Goal: Check status: Check status

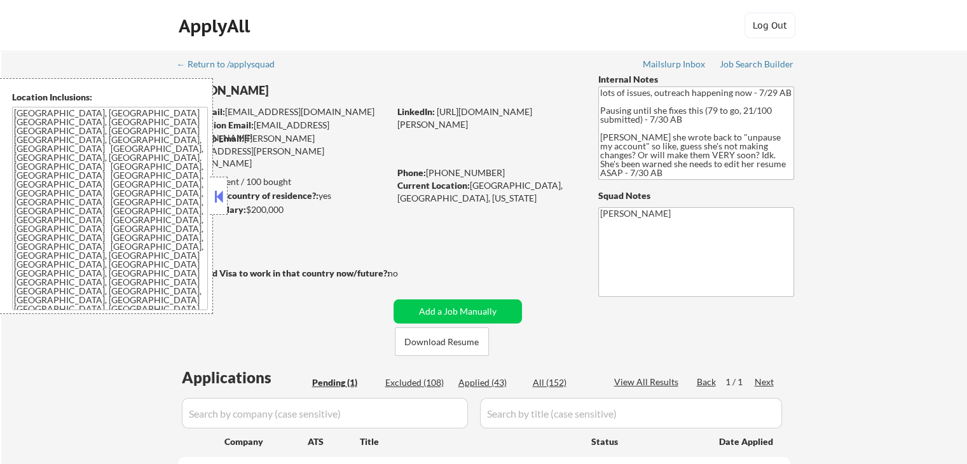
click at [221, 198] on button at bounding box center [219, 196] width 14 height 19
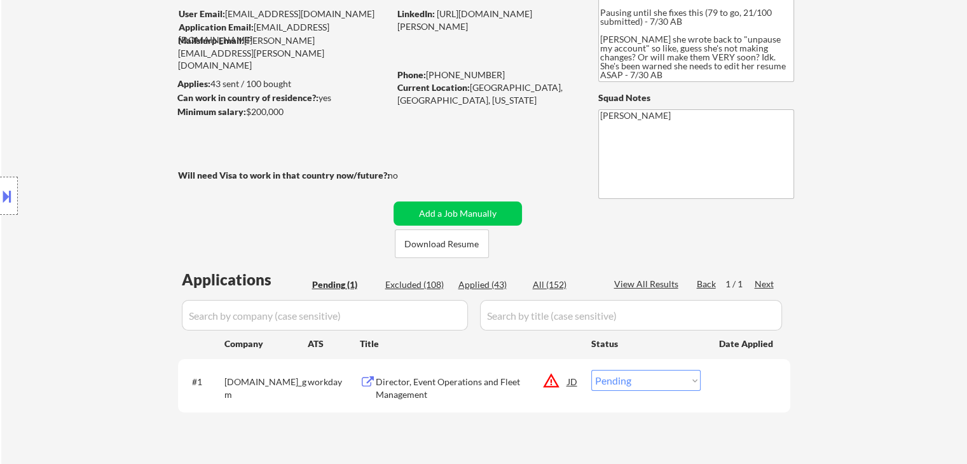
scroll to position [191, 0]
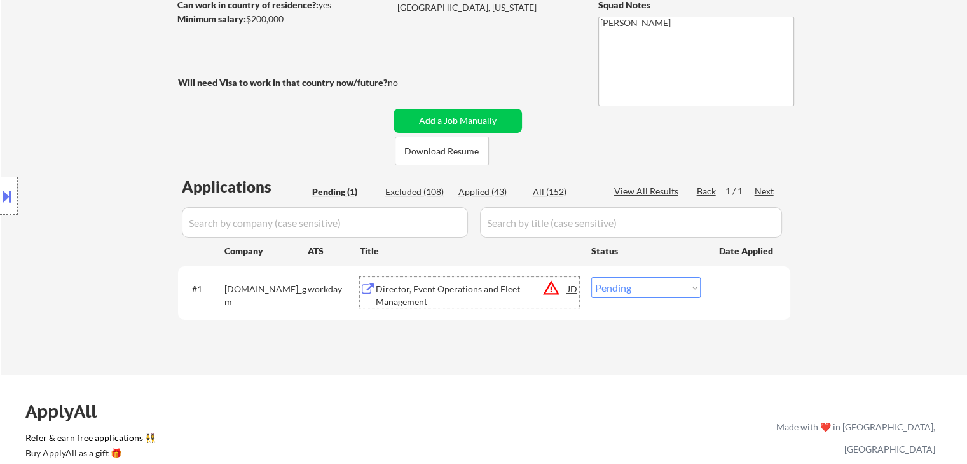
click at [458, 284] on div "Director, Event Operations and Fleet Management" at bounding box center [472, 295] width 192 height 25
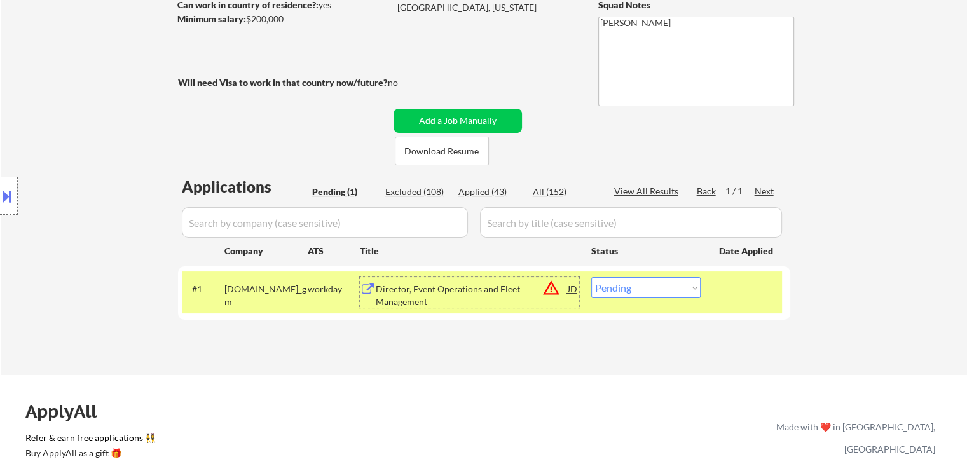
click at [551, 291] on button "warning_amber" at bounding box center [551, 288] width 18 height 18
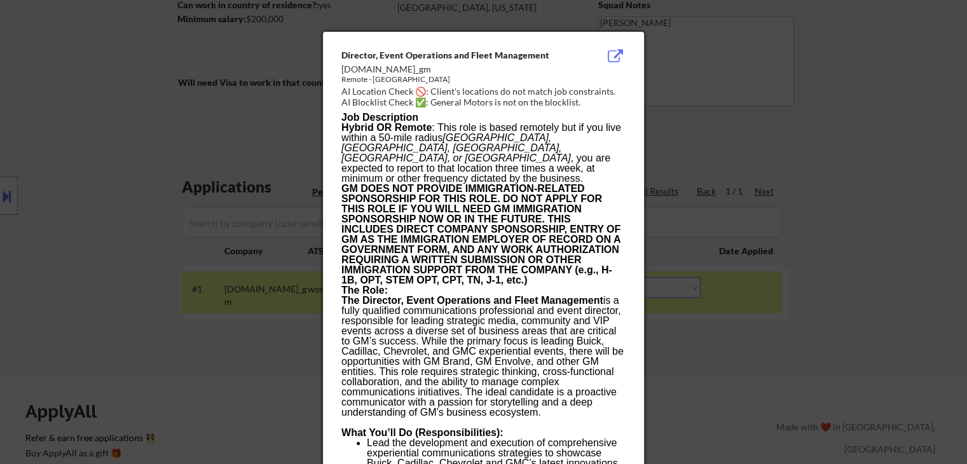
click at [67, 209] on div at bounding box center [483, 232] width 967 height 464
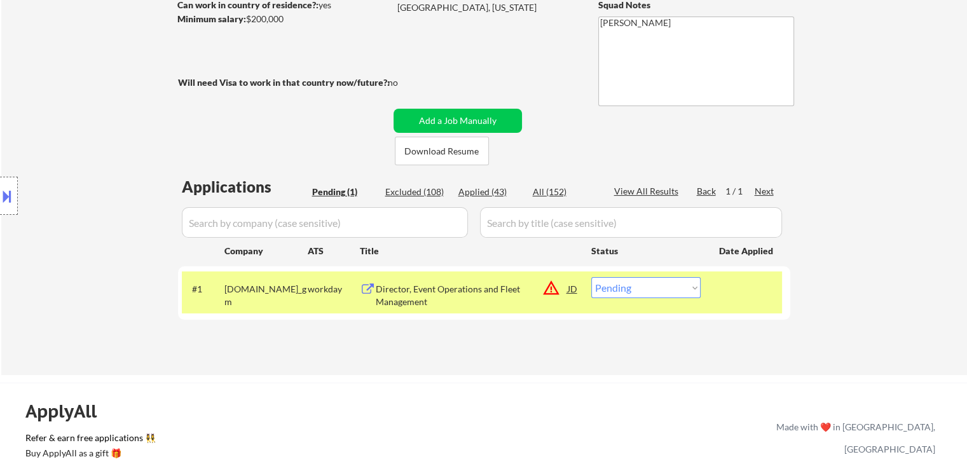
click at [469, 190] on div "Applied (43)" at bounding box center [490, 192] width 64 height 13
select select ""applied""
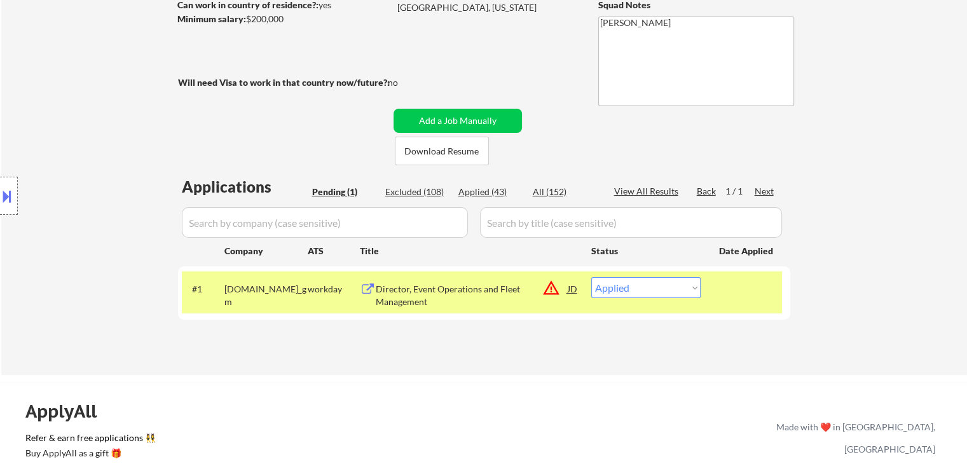
select select ""applied""
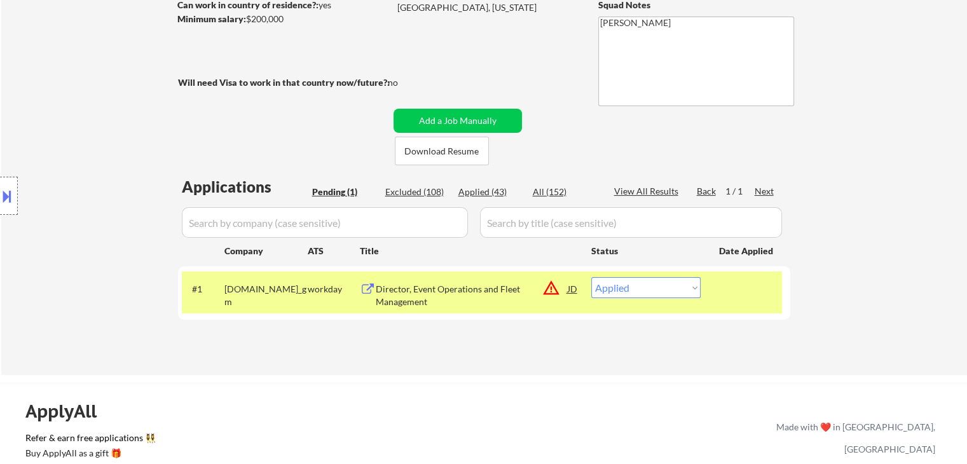
select select ""applied""
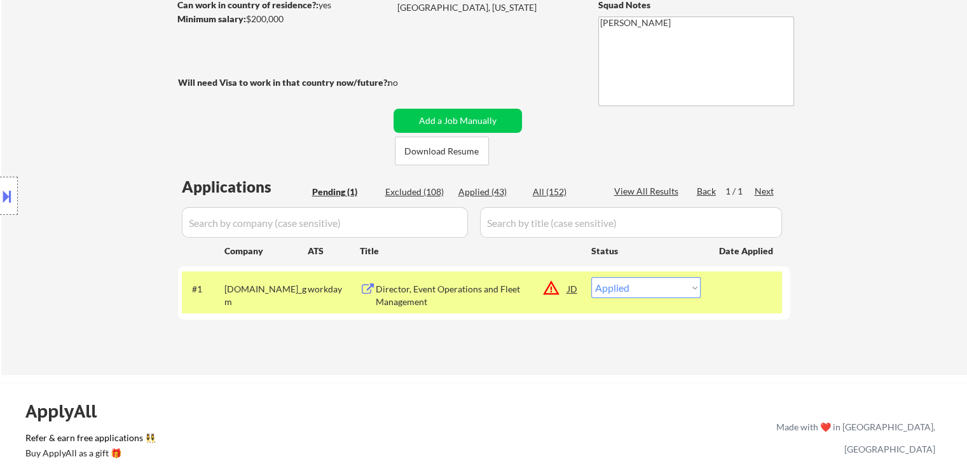
select select ""applied""
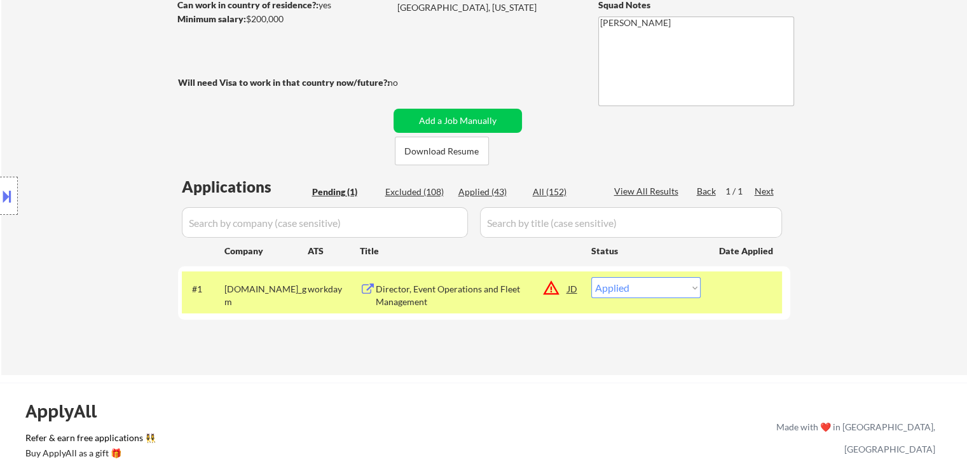
select select ""applied""
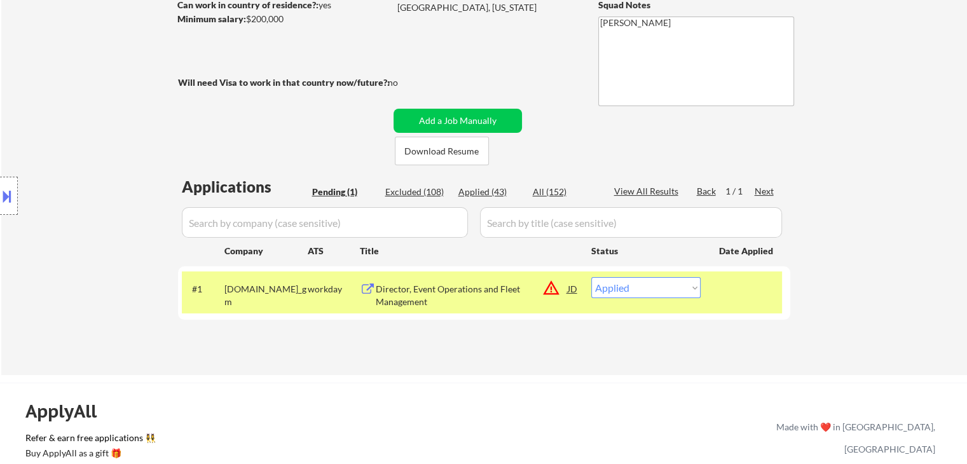
select select ""applied""
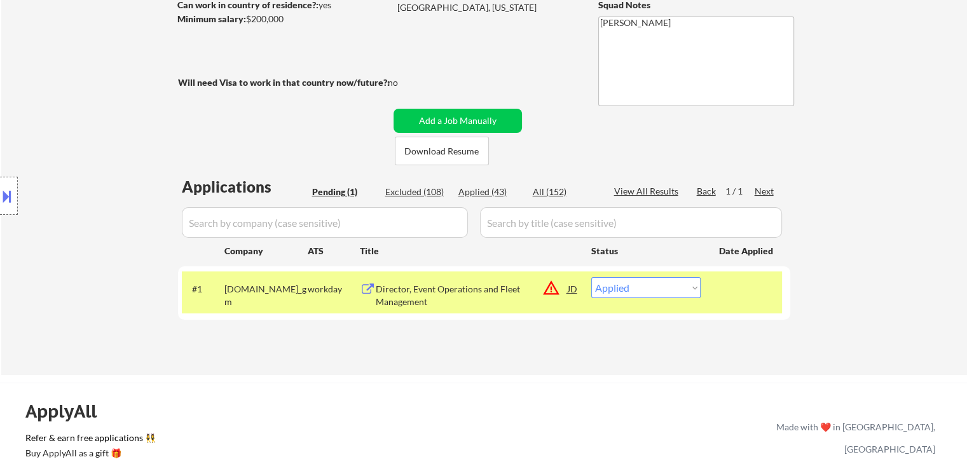
select select ""applied""
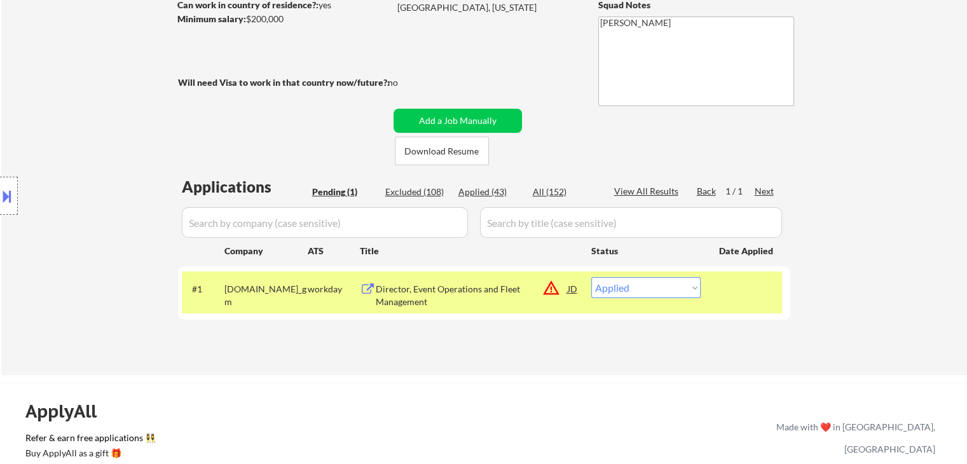
select select ""applied""
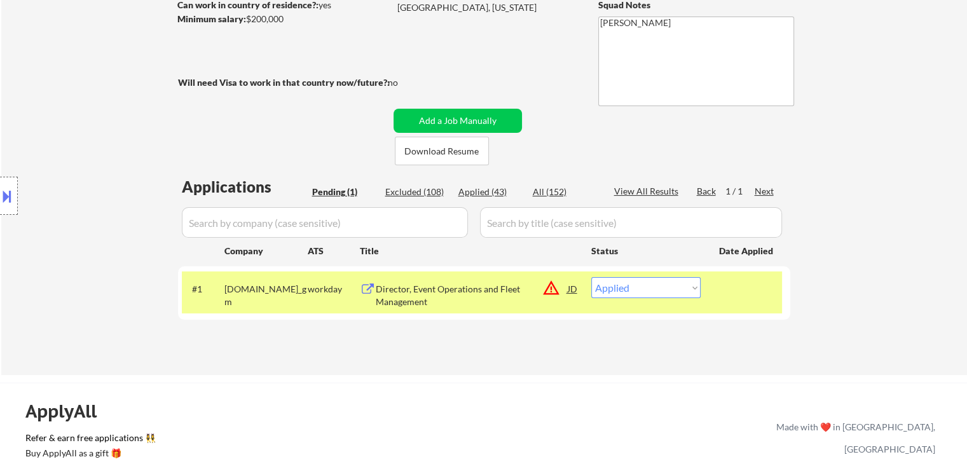
select select ""applied""
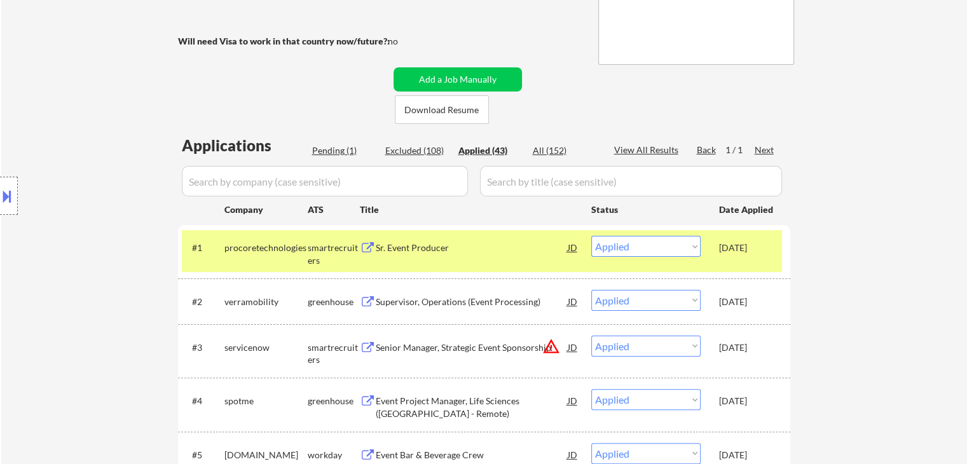
scroll to position [254, 0]
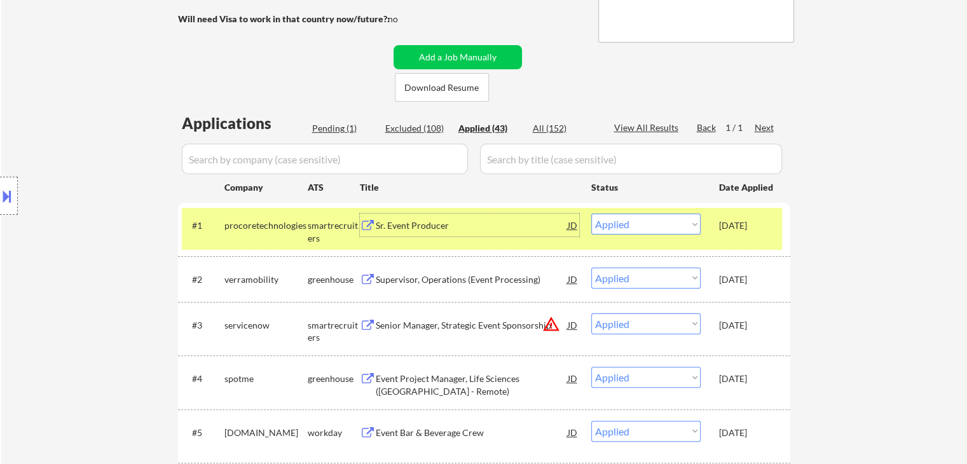
click at [419, 224] on div "Sr. Event Producer" at bounding box center [472, 225] width 192 height 13
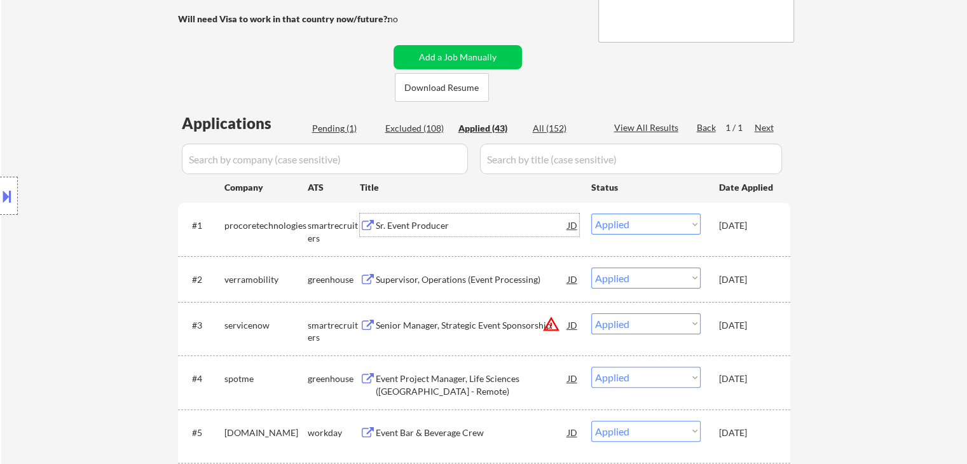
click at [316, 127] on div "Pending (1)" at bounding box center [344, 128] width 64 height 13
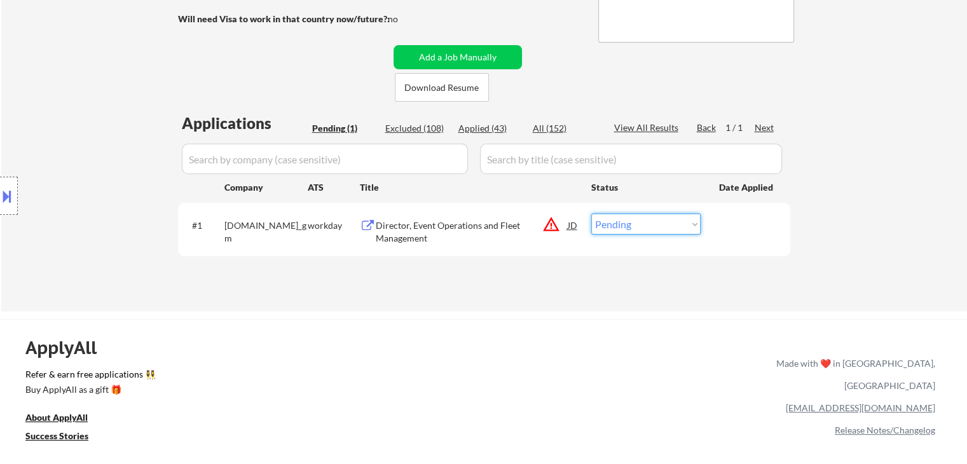
click at [624, 227] on select "Choose an option... Pending Applied Excluded (Questions) Excluded (Expired) Exc…" at bounding box center [645, 224] width 109 height 21
select select ""applied""
click at [591, 214] on select "Choose an option... Pending Applied Excluded (Questions) Excluded (Expired) Exc…" at bounding box center [645, 224] width 109 height 21
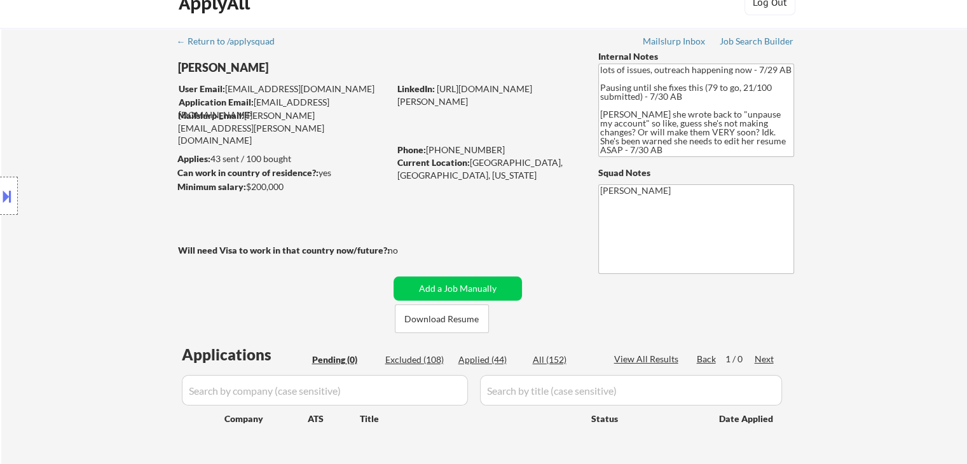
scroll to position [64, 0]
